Goal: Transaction & Acquisition: Obtain resource

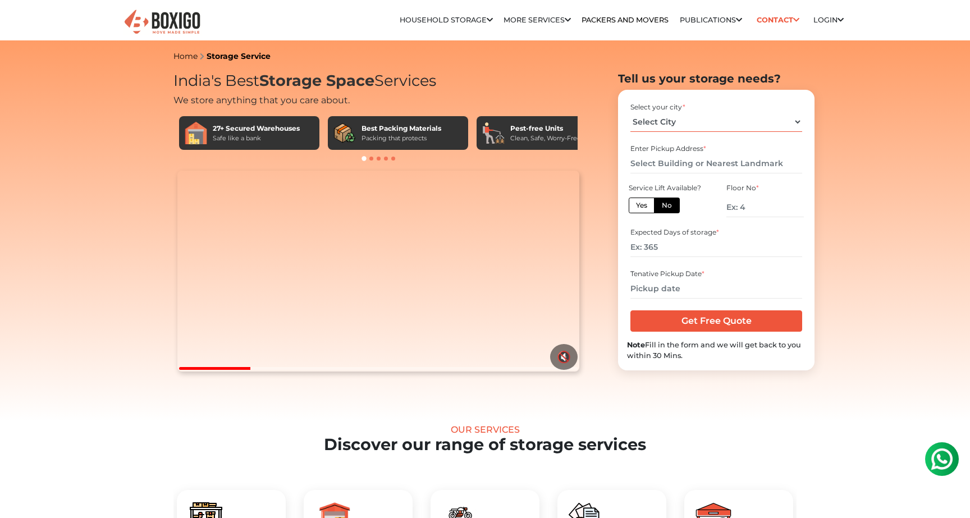
click at [798, 118] on select "Select City [GEOGRAPHIC_DATA] [GEOGRAPHIC_DATA] [GEOGRAPHIC_DATA] [GEOGRAPHIC_D…" at bounding box center [715, 122] width 171 height 20
select select "[GEOGRAPHIC_DATA]"
click at [630, 112] on select "Select City [GEOGRAPHIC_DATA] [GEOGRAPHIC_DATA] [GEOGRAPHIC_DATA] [GEOGRAPHIC_D…" at bounding box center [715, 122] width 171 height 20
click at [752, 205] on input "number" at bounding box center [764, 207] width 77 height 20
type input "0"
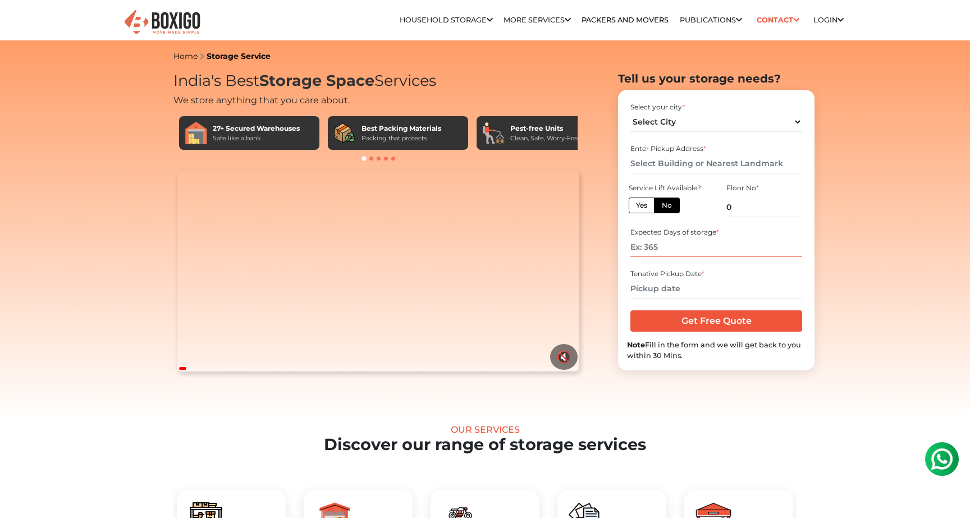
click at [699, 249] on input "number" at bounding box center [715, 247] width 171 height 20
type input "60"
click at [686, 164] on input "text" at bounding box center [715, 164] width 171 height 20
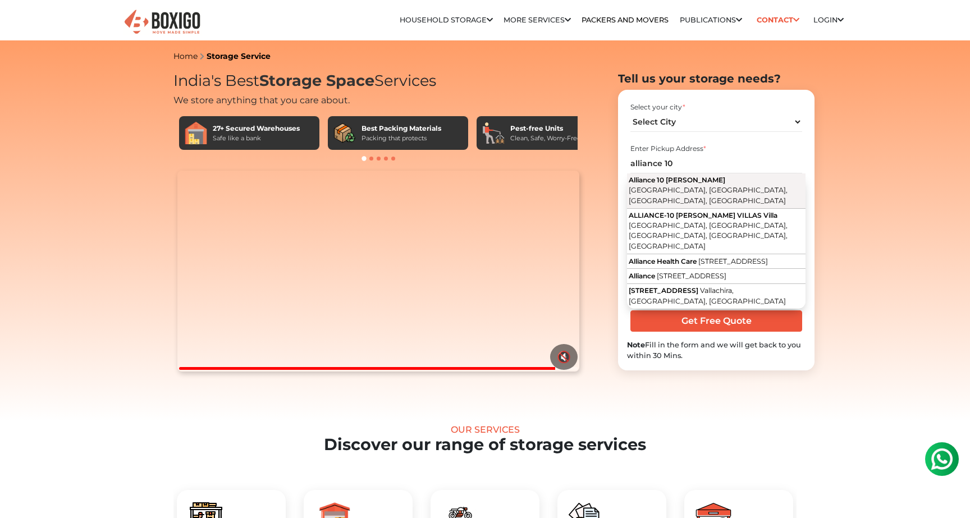
click at [722, 185] on button "Alliance 10 [PERSON_NAME] [GEOGRAPHIC_DATA], [GEOGRAPHIC_DATA], [GEOGRAPHIC_DAT…" at bounding box center [716, 190] width 178 height 35
type input "Alliance [STREET_ADDRESS][PERSON_NAME]"
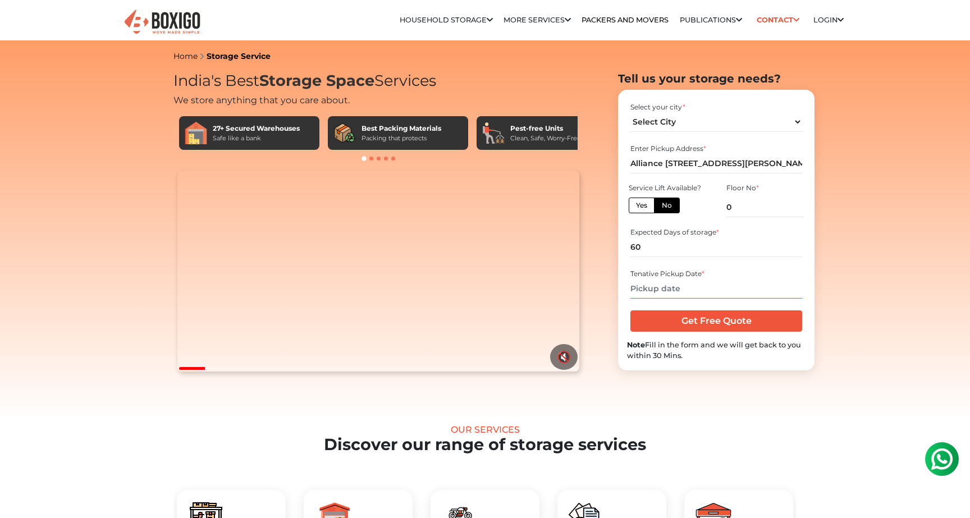
click at [659, 292] on input "text" at bounding box center [715, 289] width 171 height 20
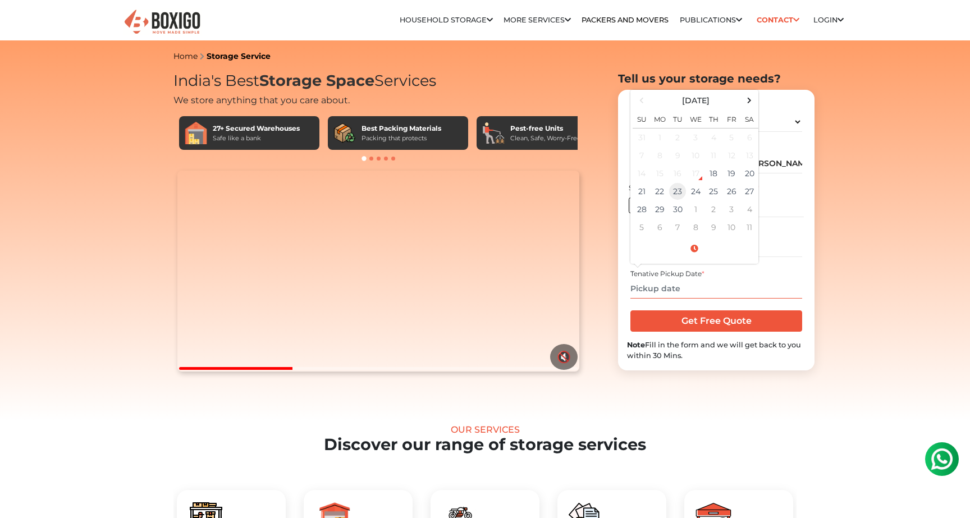
click at [678, 191] on td "23" at bounding box center [677, 191] width 18 height 18
type input "[DATE] 12:00 AM"
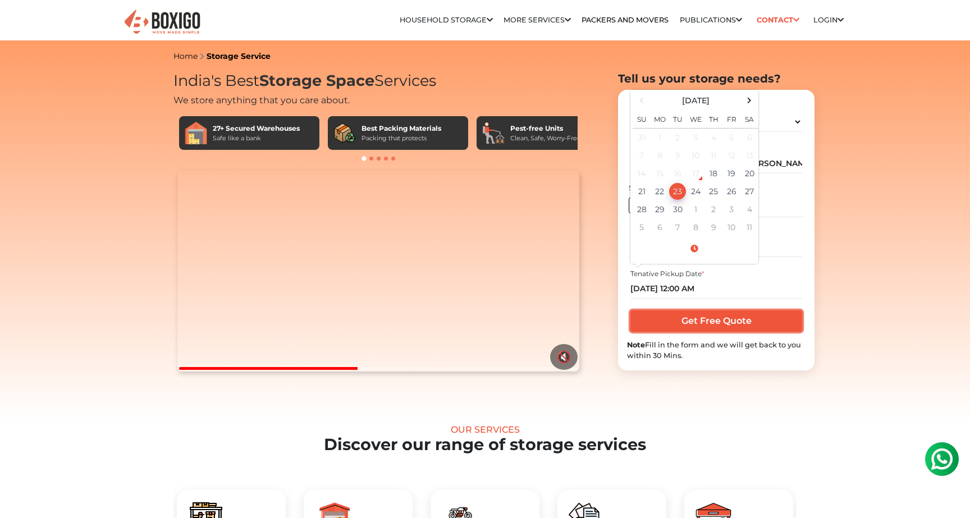
click at [738, 320] on input "Get Free Quote" at bounding box center [715, 320] width 171 height 21
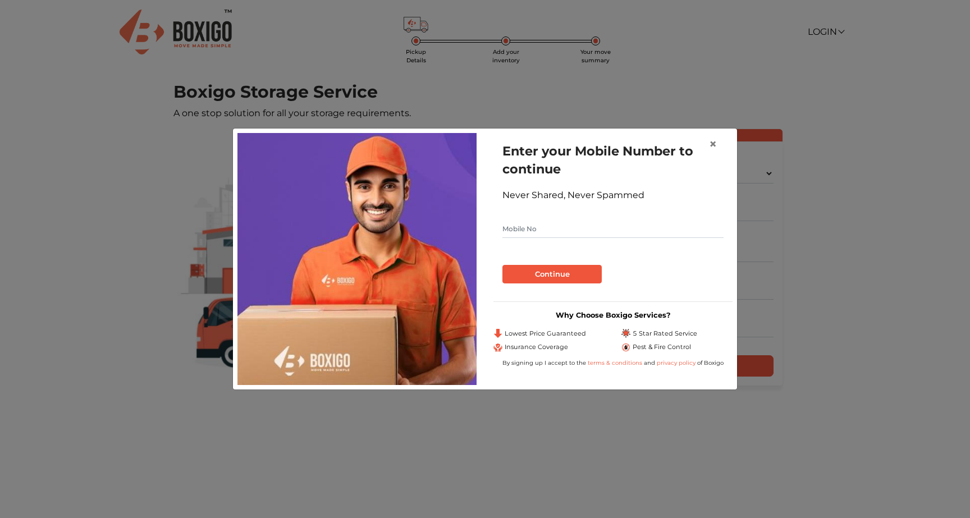
click at [632, 235] on input "text" at bounding box center [612, 229] width 221 height 18
type input "9845697308"
click at [569, 274] on button "Continue" at bounding box center [551, 274] width 99 height 19
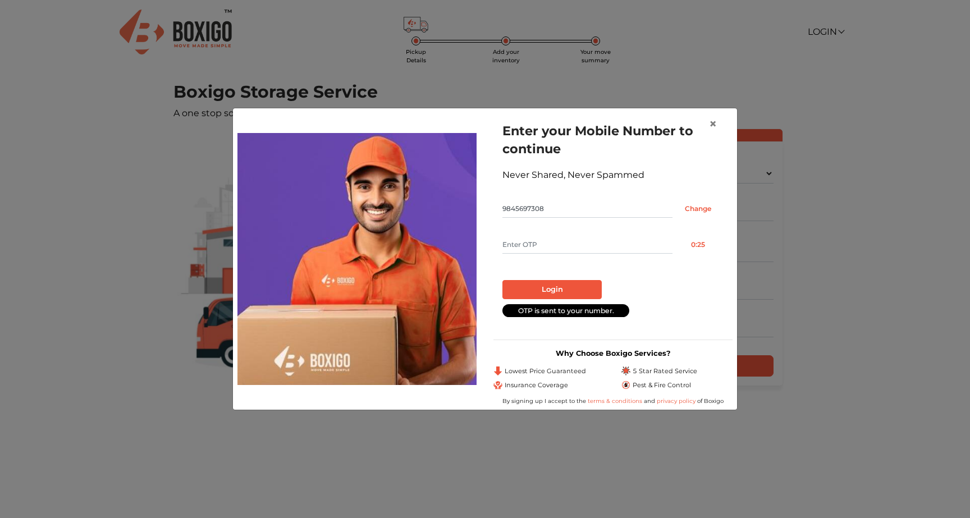
click at [568, 248] on input "text" at bounding box center [587, 245] width 170 height 18
type input "1034"
click at [548, 282] on button "Login" at bounding box center [551, 289] width 99 height 19
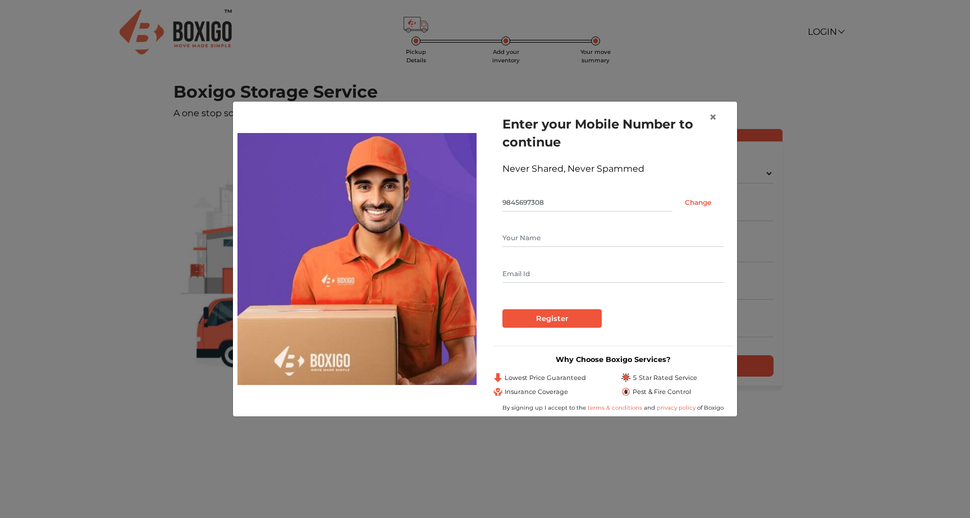
click at [584, 241] on input "text" at bounding box center [612, 238] width 221 height 18
type input "[PERSON_NAME]"
type input "[PERSON_NAME][EMAIL_ADDRESS][DOMAIN_NAME]"
click at [715, 117] on span "×" at bounding box center [713, 117] width 8 height 16
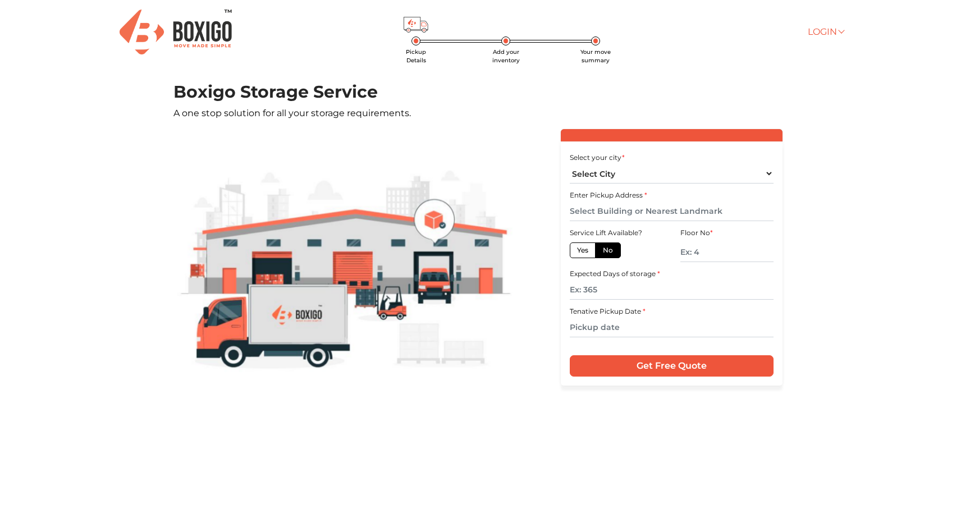
click at [829, 35] on link "Login" at bounding box center [825, 31] width 36 height 11
click at [814, 135] on main "Pickup Details Add your inventory Your move summary Boxigo Storage Service A on…" at bounding box center [485, 309] width 970 height 455
click at [767, 171] on select "Select City [GEOGRAPHIC_DATA] [GEOGRAPHIC_DATA] [GEOGRAPHIC_DATA] [GEOGRAPHIC_D…" at bounding box center [670, 174] width 203 height 20
select select "[GEOGRAPHIC_DATA]"
click at [569, 164] on select "Select City [GEOGRAPHIC_DATA] [GEOGRAPHIC_DATA] [GEOGRAPHIC_DATA] [GEOGRAPHIC_D…" at bounding box center [670, 174] width 203 height 20
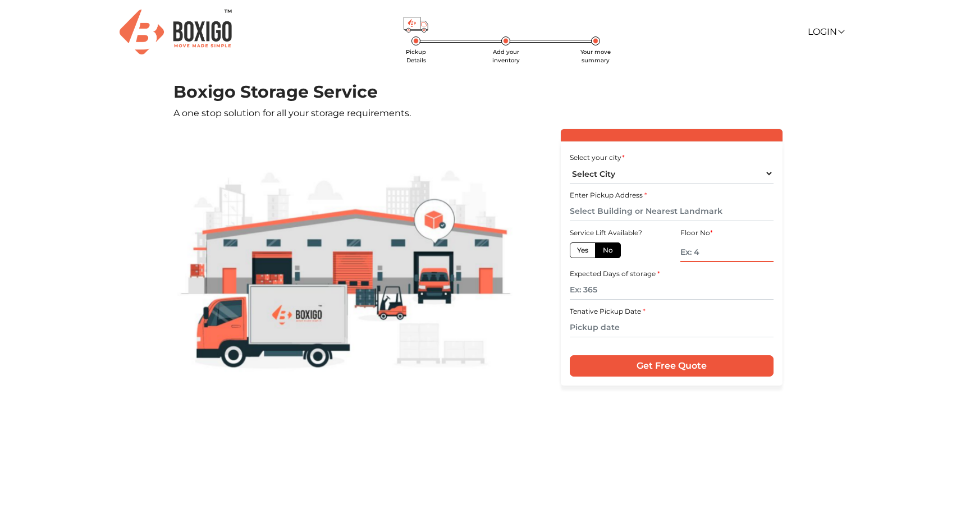
click at [709, 256] on input "text" at bounding box center [726, 252] width 93 height 20
type input "0"
click at [622, 296] on input "text" at bounding box center [670, 290] width 203 height 20
type input "60"
click at [608, 328] on input "text" at bounding box center [670, 328] width 203 height 20
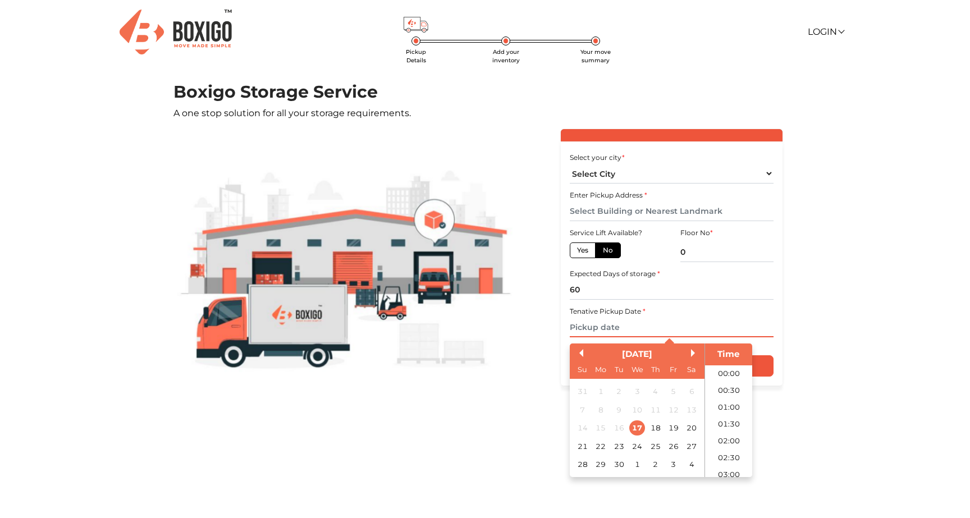
scroll to position [691, 0]
click at [616, 446] on div "23" at bounding box center [618, 446] width 15 height 15
click at [820, 352] on main "Pickup Details Add your inventory Your move summary Boxigo Storage Service A on…" at bounding box center [485, 309] width 970 height 455
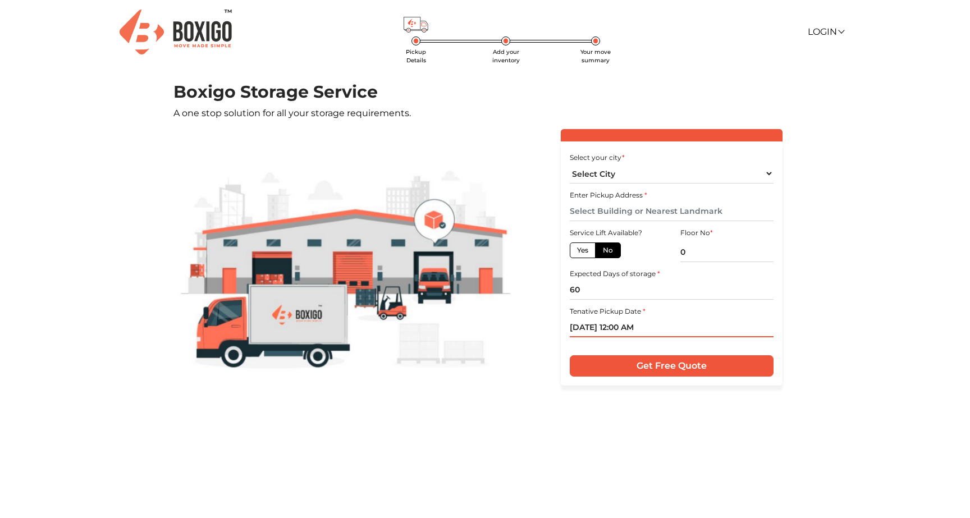
click at [630, 329] on input "23/09/2025 12:00 AM" at bounding box center [670, 328] width 203 height 20
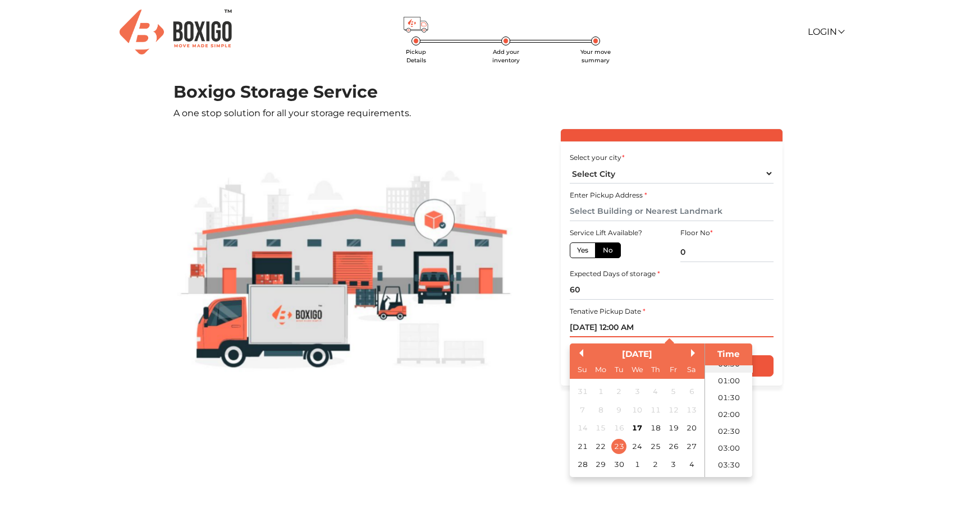
scroll to position [34, 0]
click at [732, 439] on li "03:00" at bounding box center [729, 441] width 48 height 17
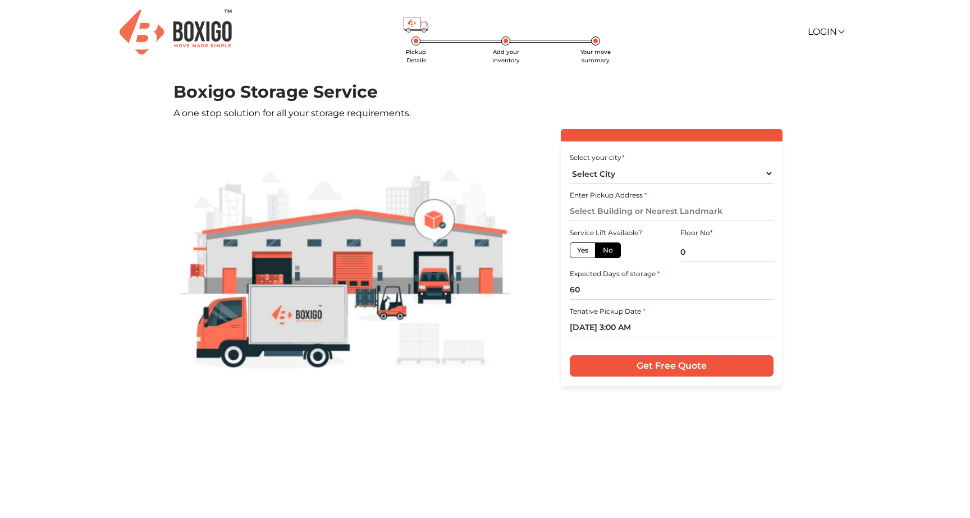
click at [835, 363] on main "Pickup Details Add your inventory Your move summary Boxigo Storage Service A on…" at bounding box center [485, 309] width 970 height 455
click at [688, 331] on input "23/09/2025 3:00 AM" at bounding box center [670, 328] width 203 height 20
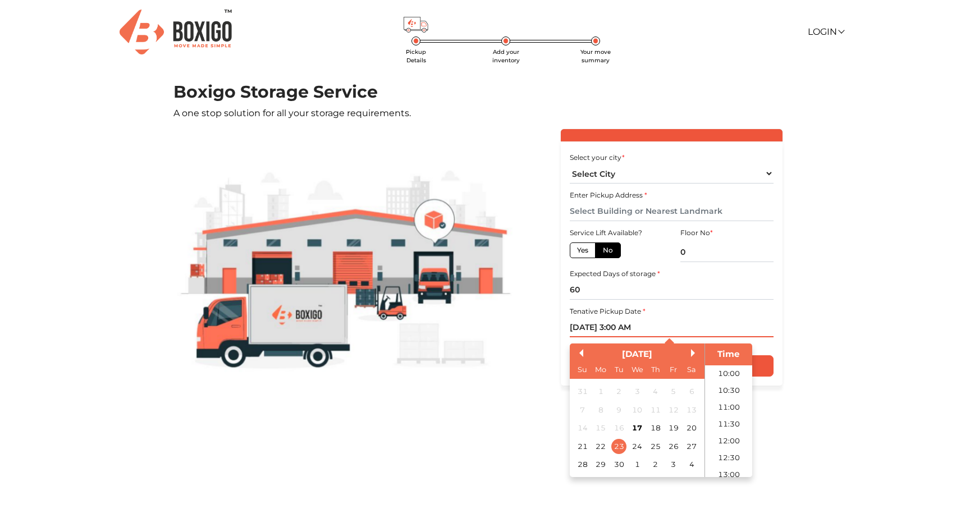
scroll to position [348, 0]
click at [731, 431] on li "12:00" at bounding box center [729, 429] width 48 height 17
type input "23/09/2025 12:00 PM"
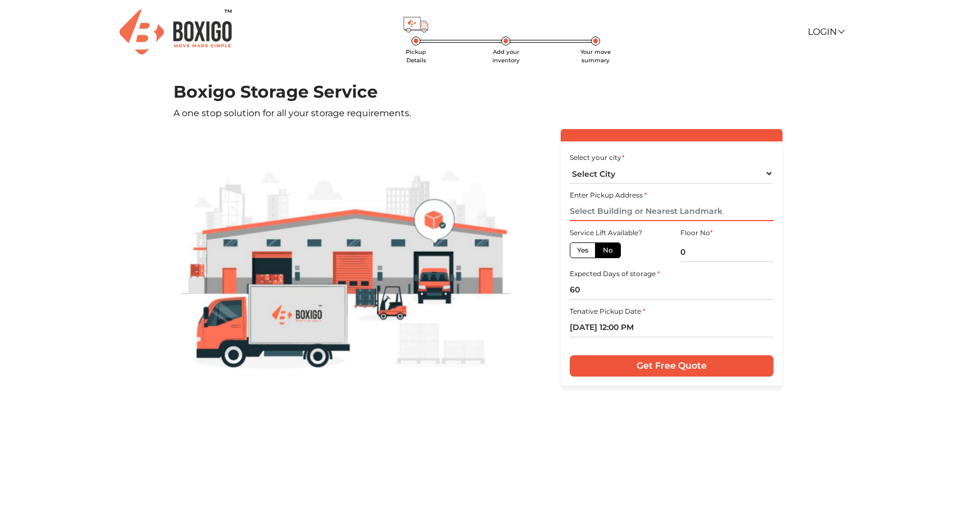
click at [682, 210] on input "text" at bounding box center [670, 211] width 203 height 20
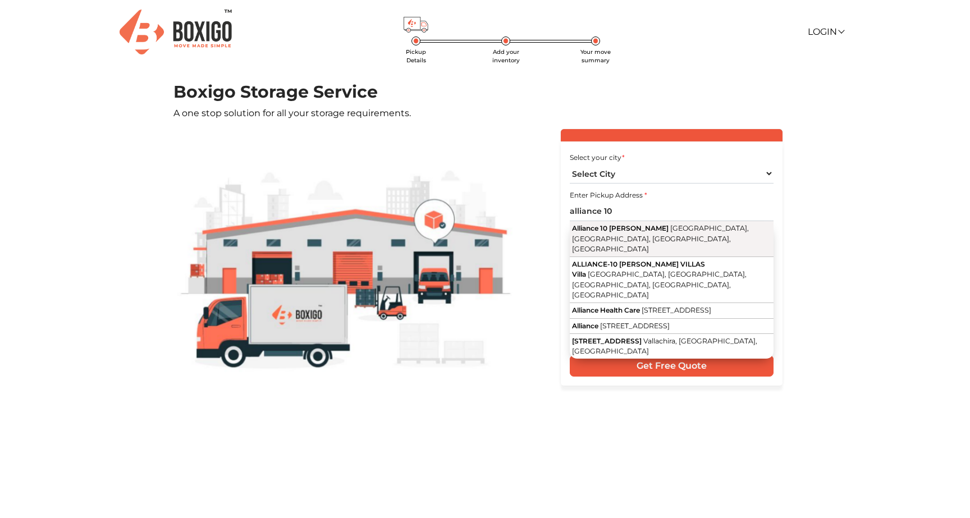
click at [695, 234] on button "Alliance 10 Downing Ardendale, Kannamangala, Bengaluru, Karnataka" at bounding box center [670, 239] width 203 height 36
type input "Alliance [STREET_ADDRESS][PERSON_NAME]"
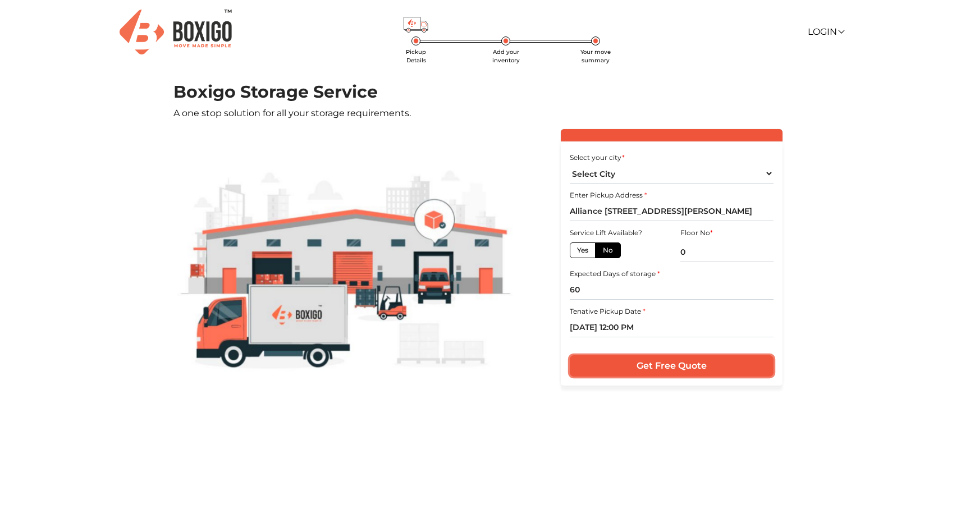
click at [662, 370] on input "Get Free Quote" at bounding box center [670, 365] width 203 height 21
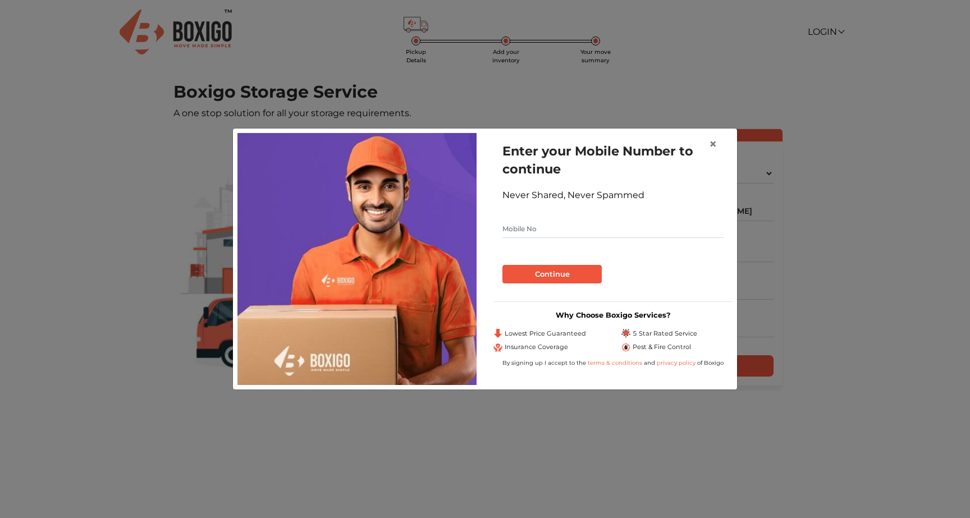
click at [604, 232] on input "text" at bounding box center [612, 229] width 221 height 18
type input "9845697308"
click at [586, 273] on button "Continue" at bounding box center [551, 274] width 99 height 19
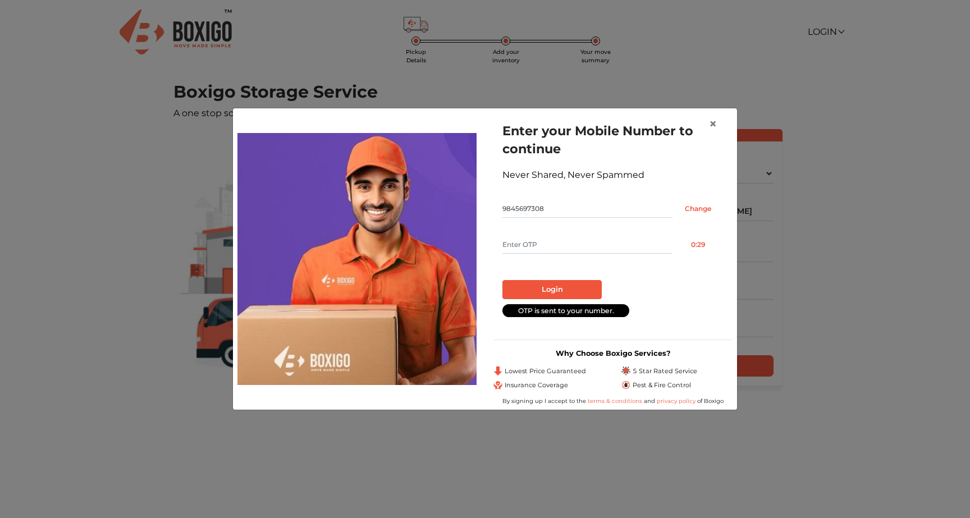
click at [588, 246] on input "text" at bounding box center [587, 245] width 170 height 18
type input "7189"
click at [575, 292] on button "Login" at bounding box center [551, 289] width 99 height 19
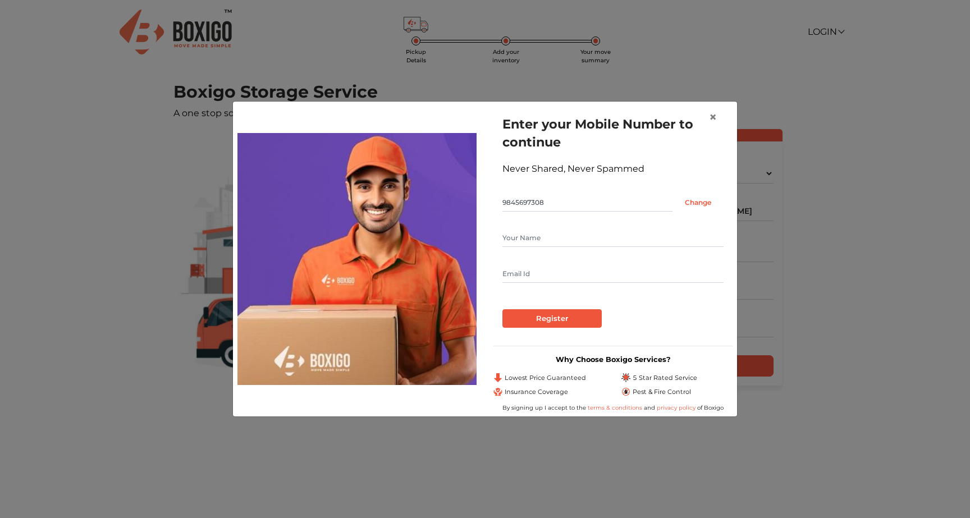
click at [580, 238] on input "text" at bounding box center [612, 238] width 221 height 18
type input "Roopa Reddy"
type input "roopa.reddy@gmail.com"
click at [561, 314] on input "Register" at bounding box center [551, 318] width 99 height 19
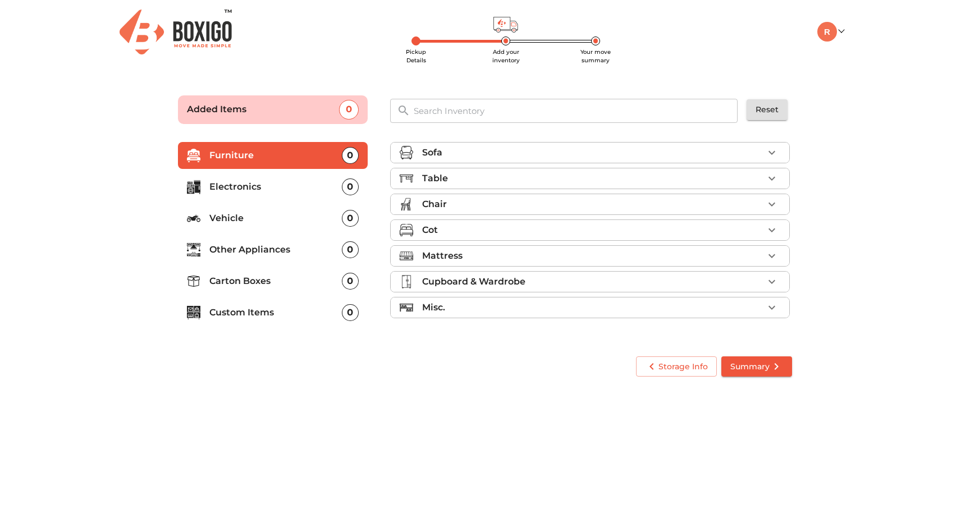
click at [351, 280] on div "0" at bounding box center [350, 281] width 17 height 17
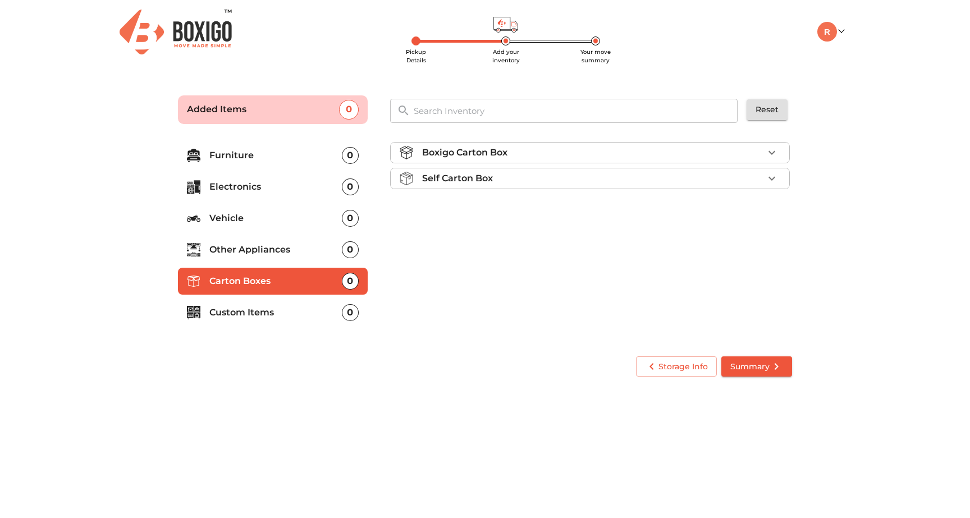
click at [492, 180] on p "Self Carton Box" at bounding box center [457, 178] width 71 height 13
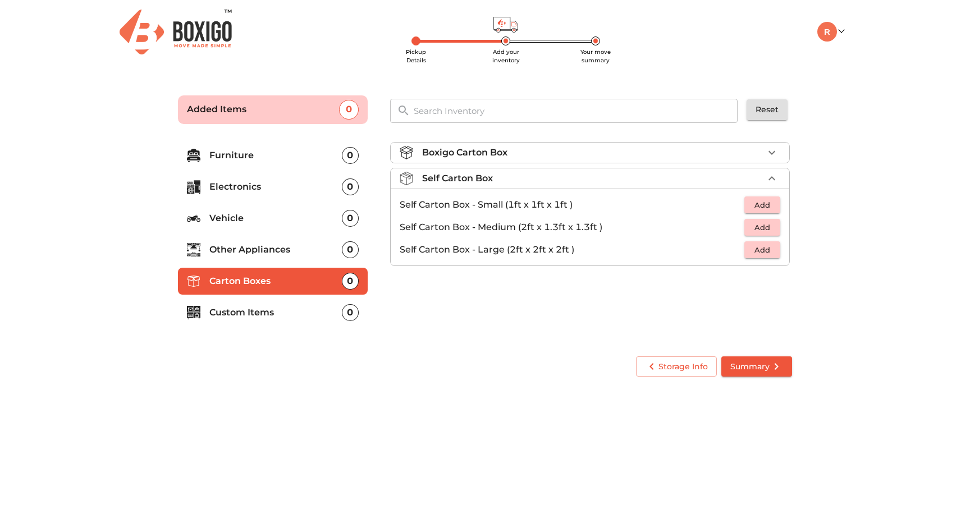
click at [516, 154] on div "Boxigo Carton Box" at bounding box center [592, 152] width 341 height 13
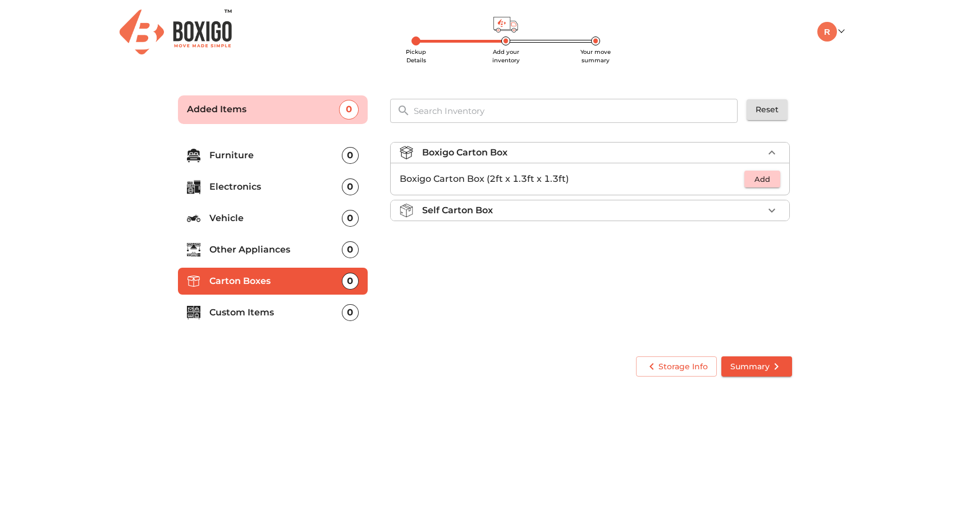
click at [512, 207] on div "Self Carton Box" at bounding box center [592, 210] width 341 height 13
